Goal: Find specific page/section

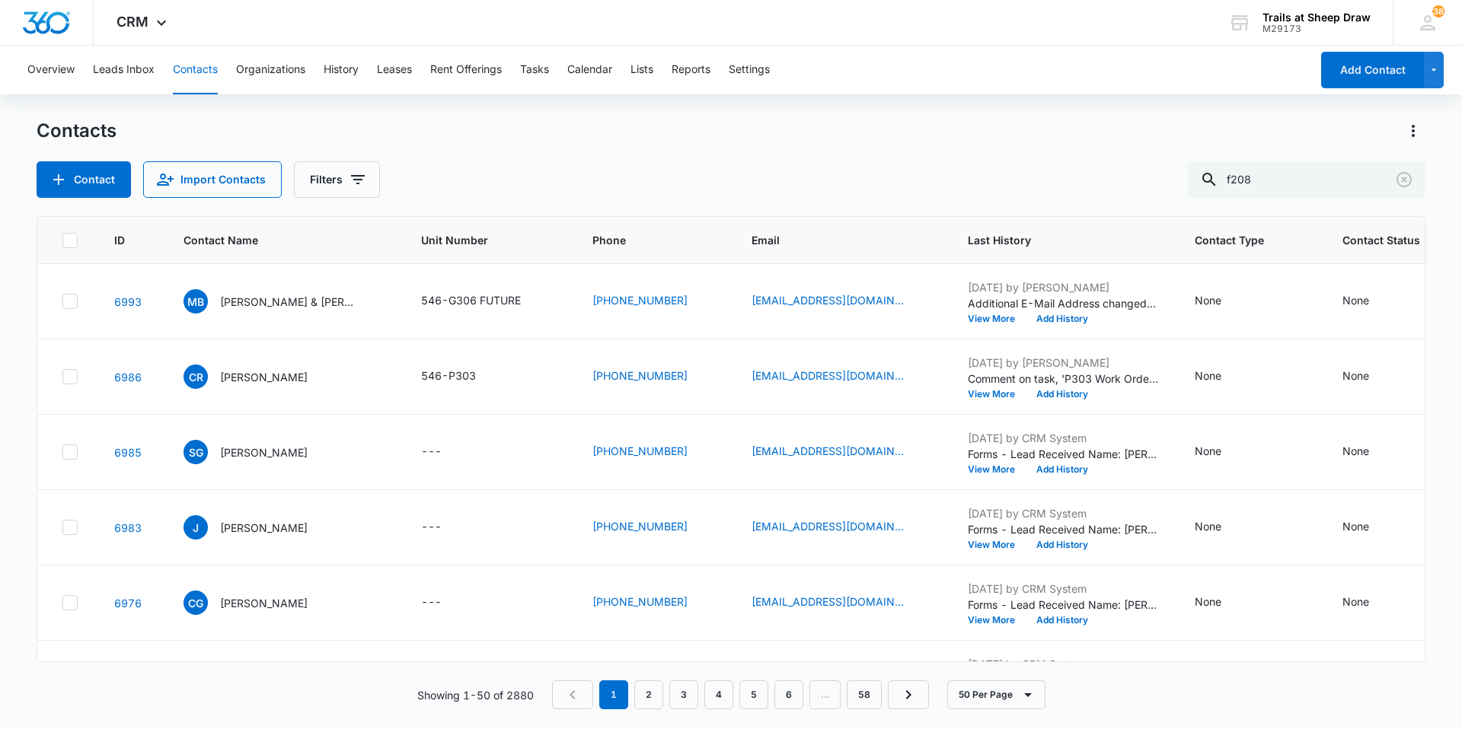
type input "f208"
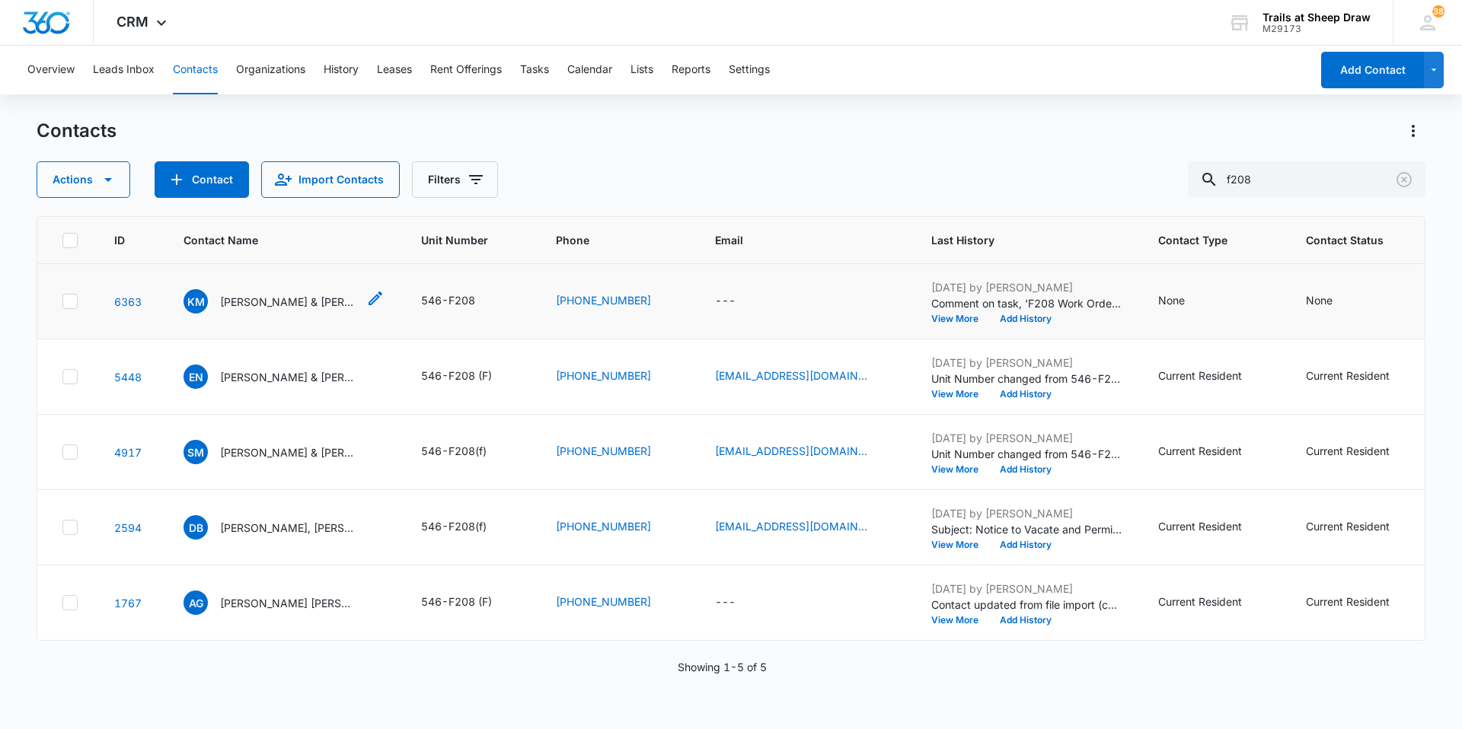
click at [262, 308] on p "[PERSON_NAME] & [PERSON_NAME]" at bounding box center [288, 302] width 137 height 16
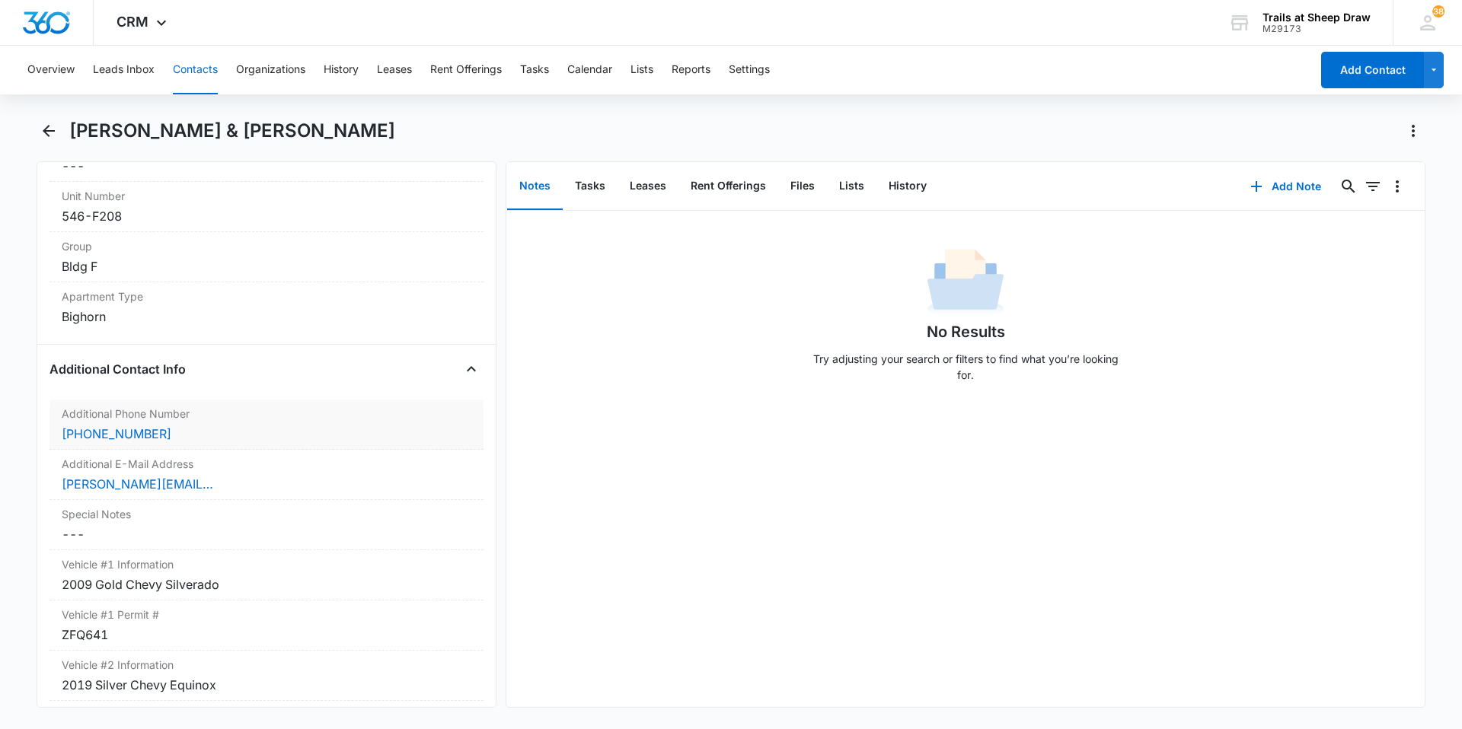
scroll to position [1294, 0]
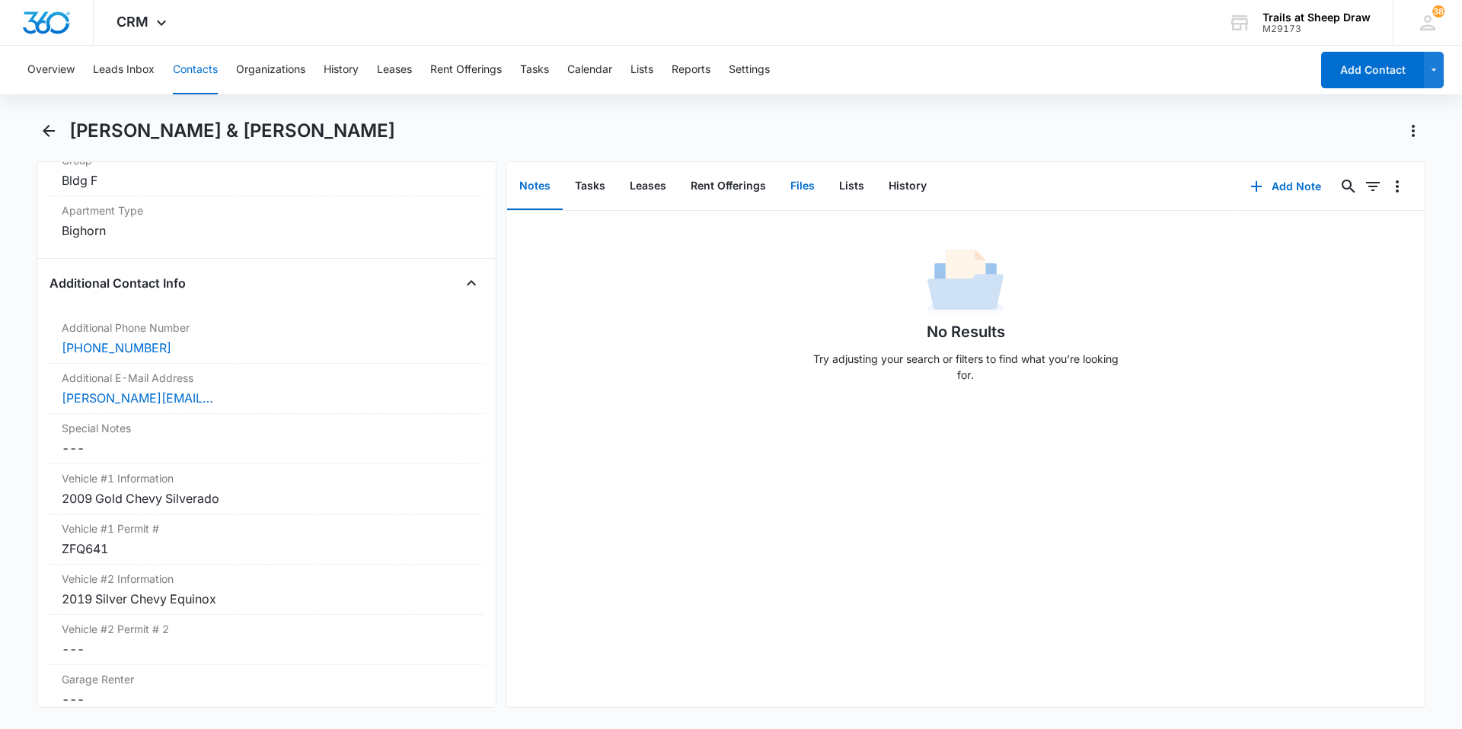
click at [809, 188] on button "Files" at bounding box center [802, 186] width 49 height 47
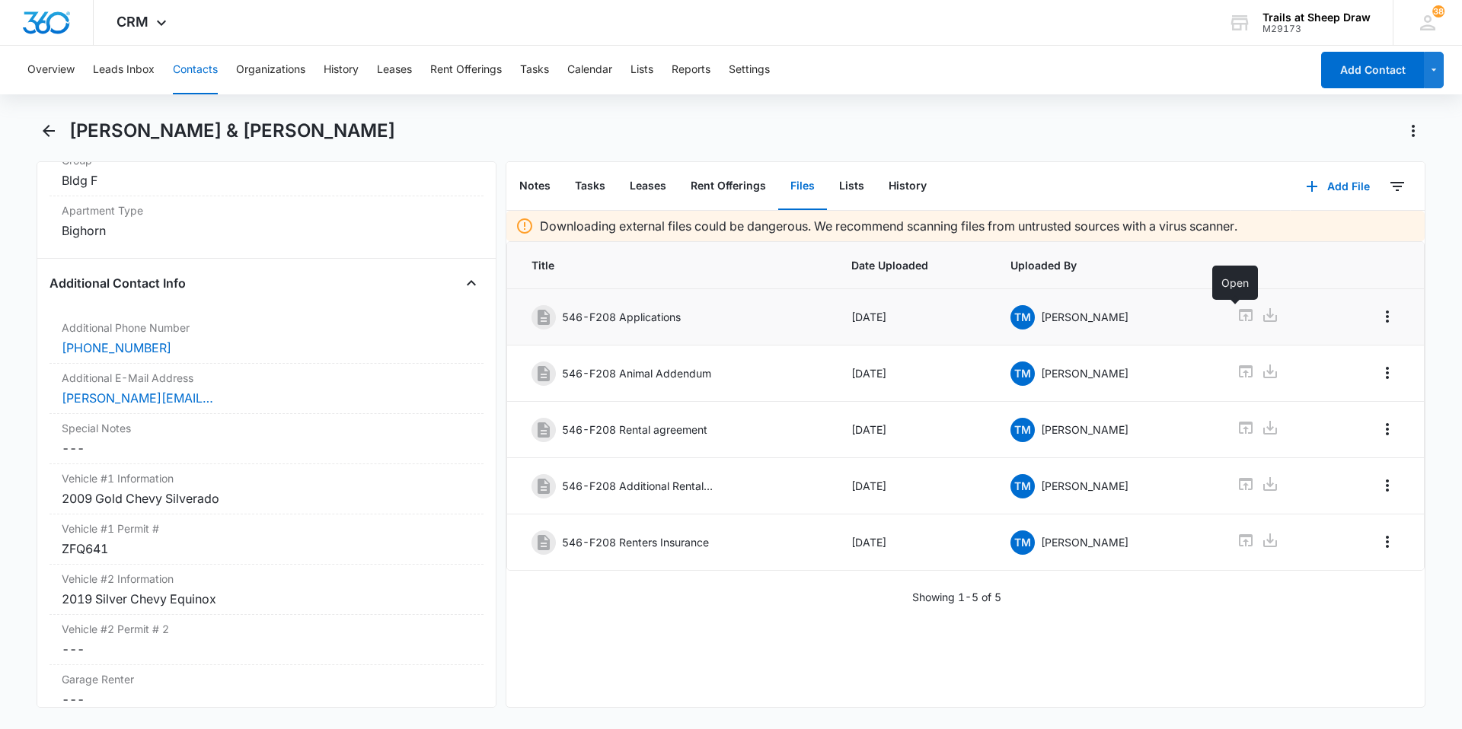
click at [1239, 321] on icon at bounding box center [1246, 315] width 14 height 12
click at [292, 391] on div "[PERSON_NAME][EMAIL_ADDRESS][DOMAIN_NAME]" at bounding box center [267, 398] width 410 height 18
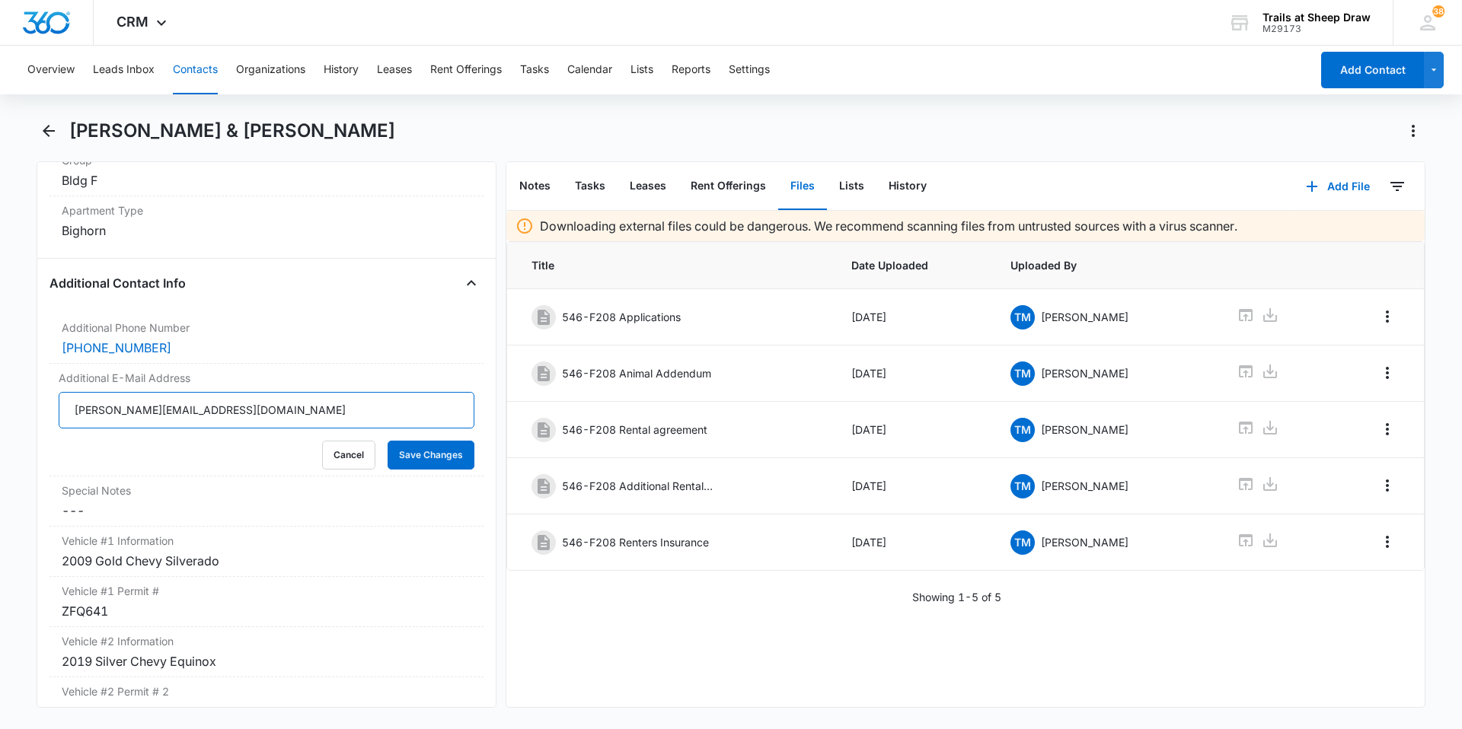
drag, startPoint x: 235, startPoint y: 408, endPoint x: 49, endPoint y: 423, distance: 187.2
click at [43, 425] on div "Remove KM [PERSON_NAME] & [PERSON_NAME] Contact Info Name Cancel Save Changes […" at bounding box center [267, 434] width 460 height 547
click at [339, 449] on button "Cancel" at bounding box center [348, 455] width 53 height 29
